Goal: Task Accomplishment & Management: Manage account settings

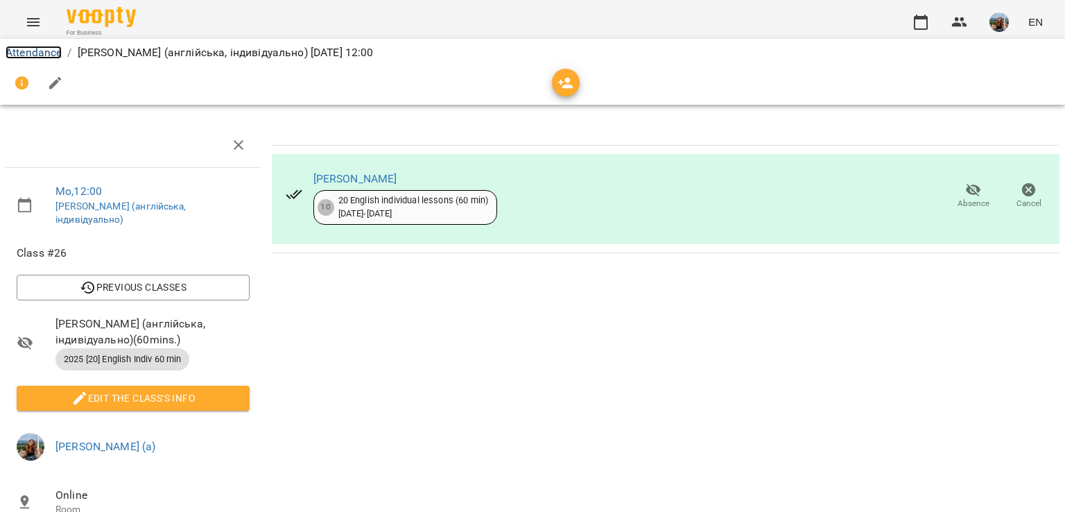
click at [49, 54] on link "Attendance" at bounding box center [34, 52] width 56 height 13
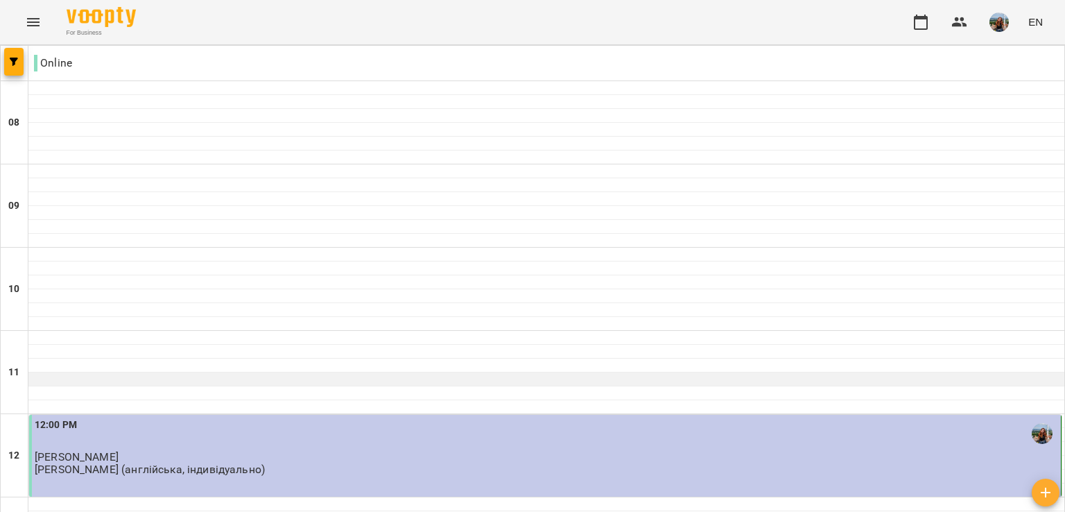
scroll to position [347, 0]
click at [265, 463] on p "[PERSON_NAME] (англійська, індивідуально)" at bounding box center [150, 469] width 230 height 12
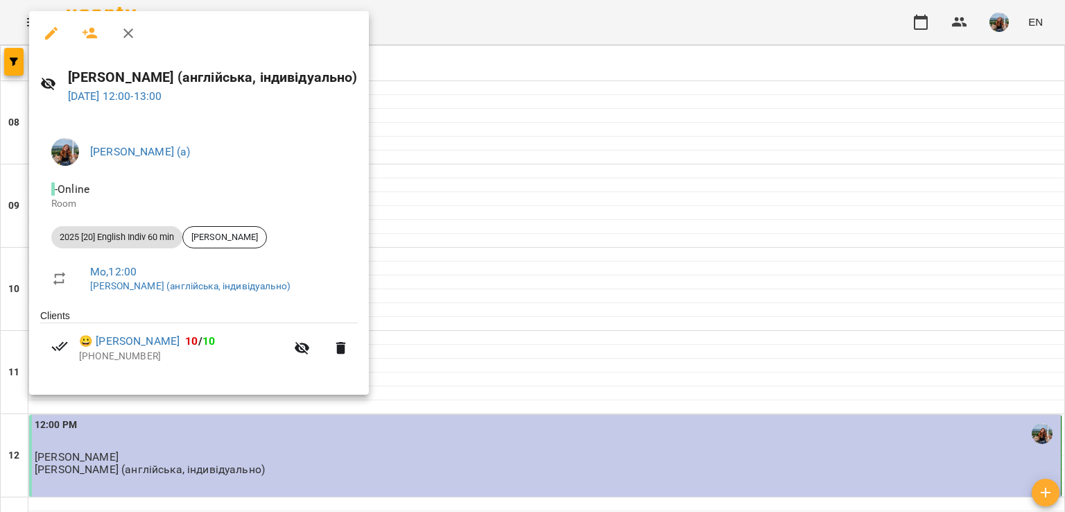
click at [680, 241] on div at bounding box center [532, 256] width 1065 height 512
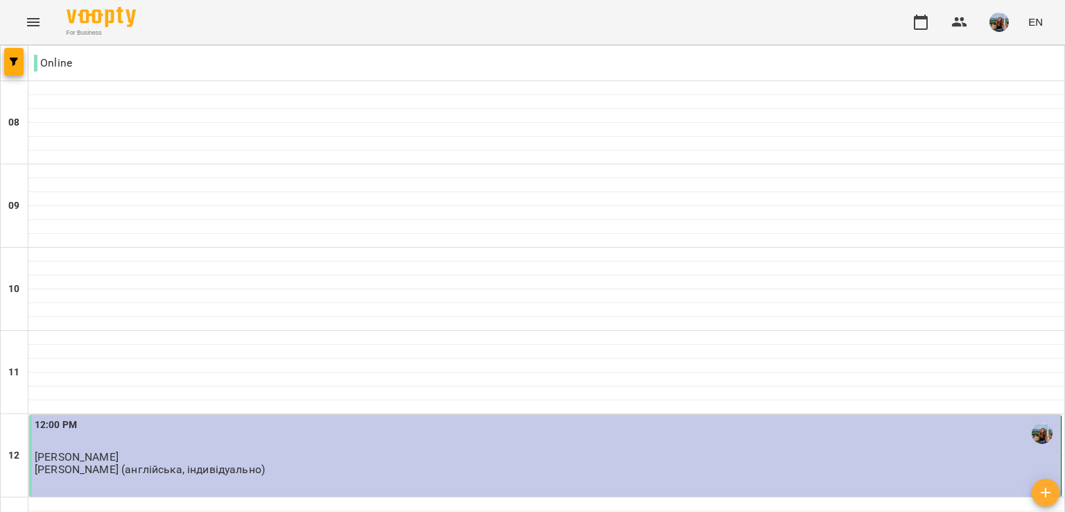
click at [411, 415] on div "12:00 PM [PERSON_NAME] [PERSON_NAME] (англійська, індивідуально)" at bounding box center [545, 456] width 1033 height 82
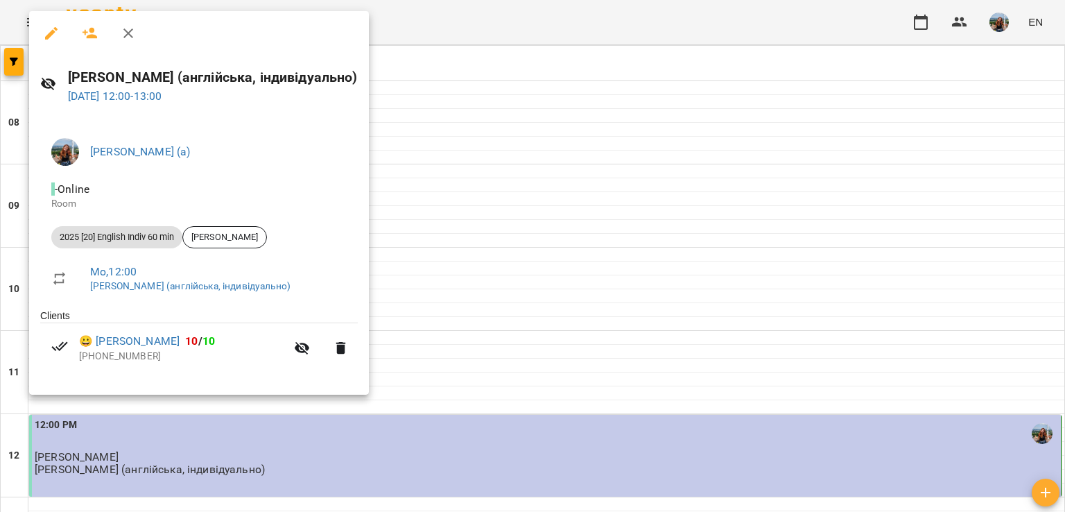
click at [678, 264] on div at bounding box center [532, 256] width 1065 height 512
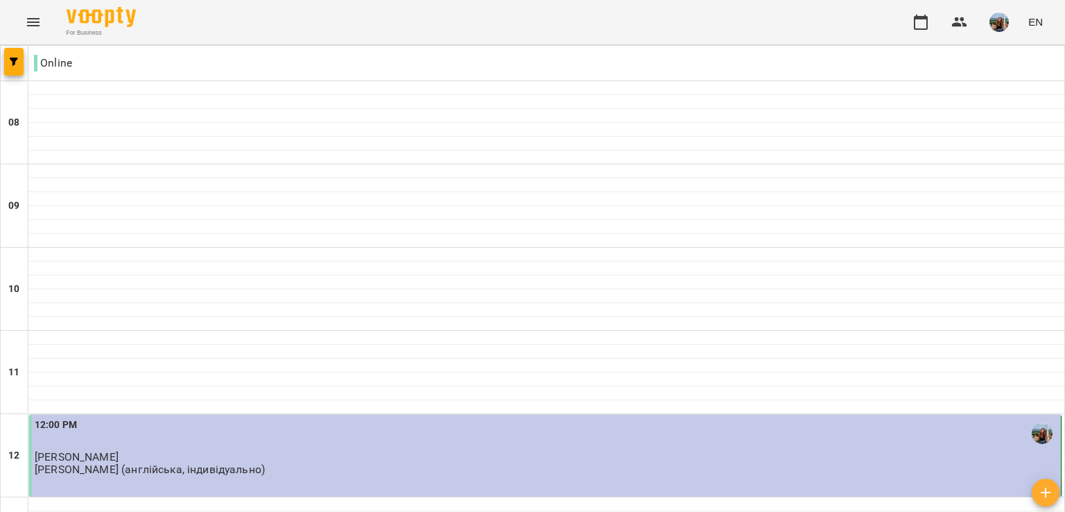
scroll to position [763, 0]
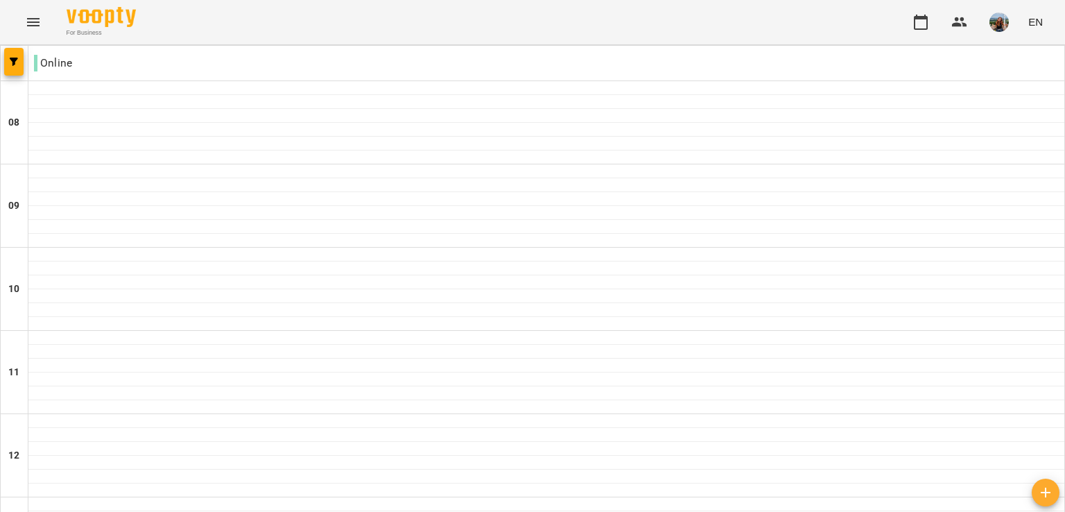
scroll to position [832, 0]
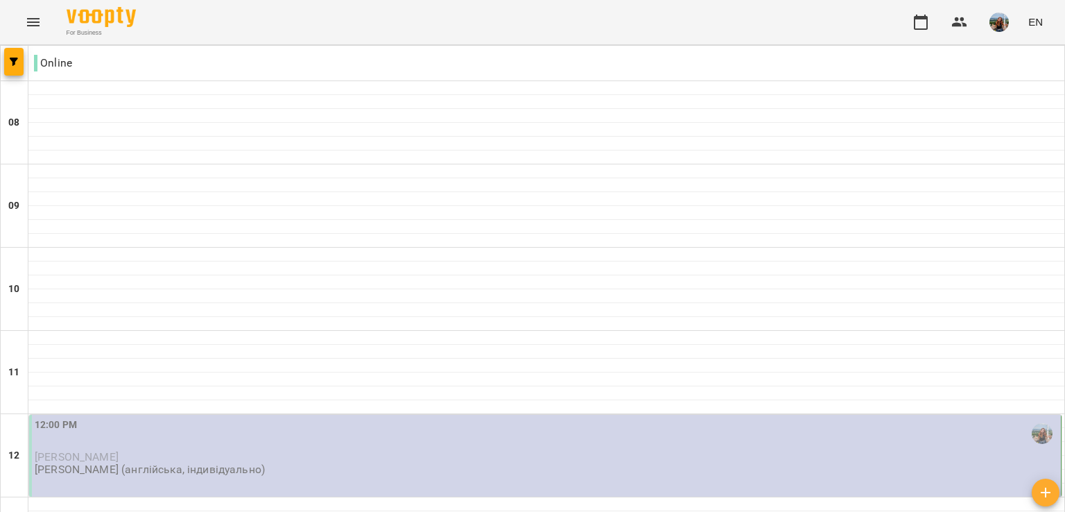
scroll to position [277, 0]
